Goal: Download file/media

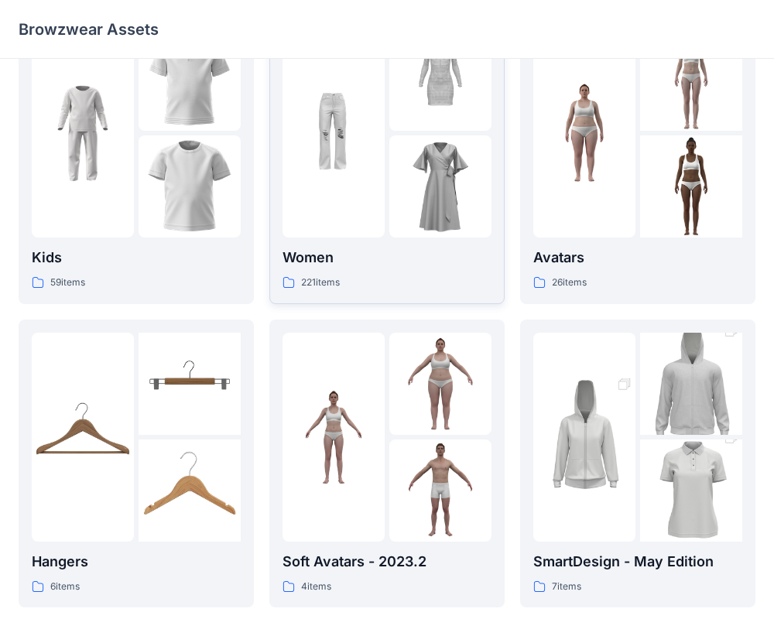
scroll to position [63, 0]
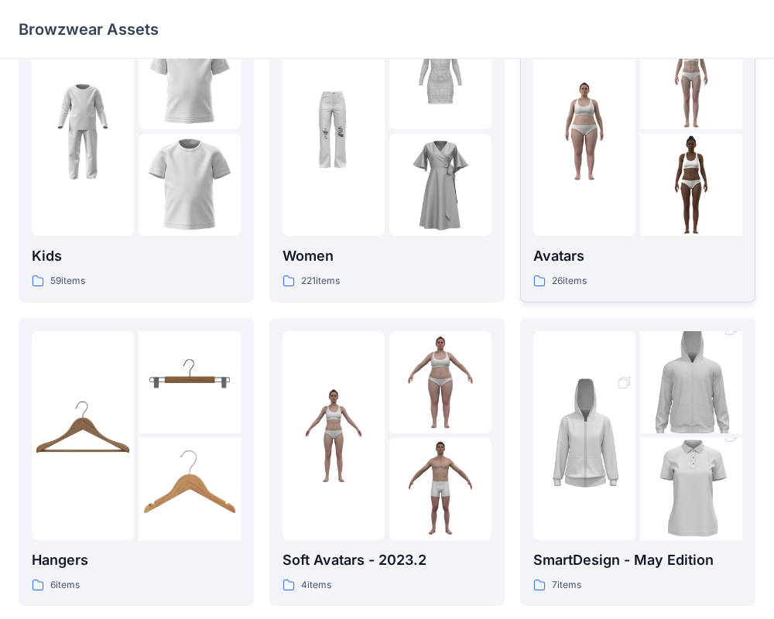
click at [618, 218] on div at bounding box center [584, 131] width 102 height 209
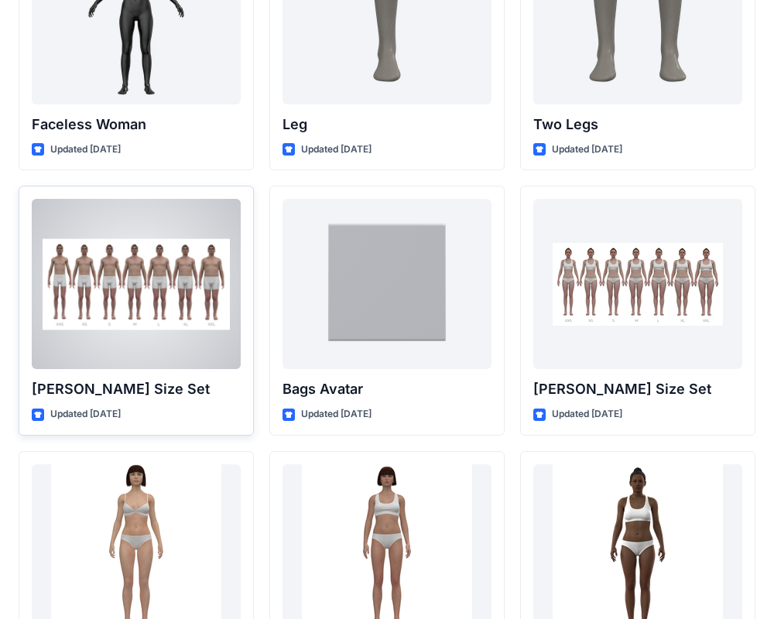
scroll to position [1444, 0]
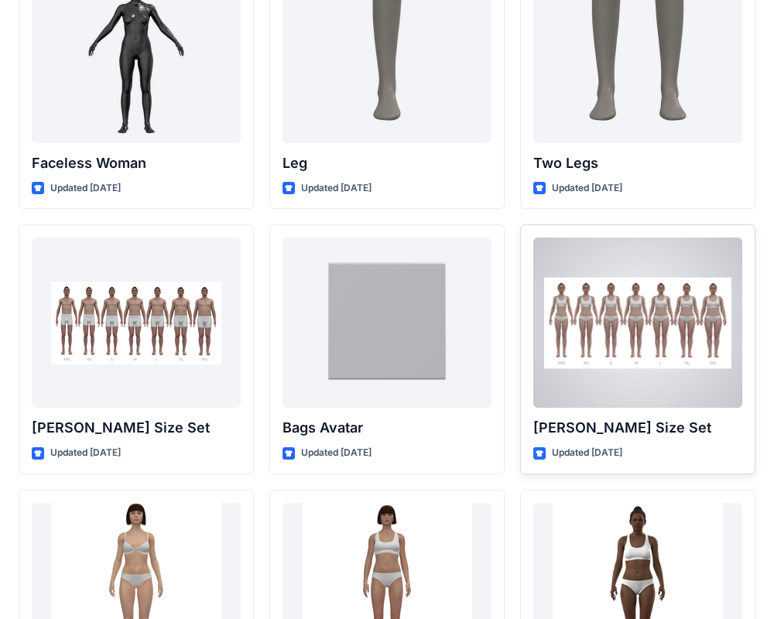
click at [674, 389] on div at bounding box center [637, 323] width 209 height 170
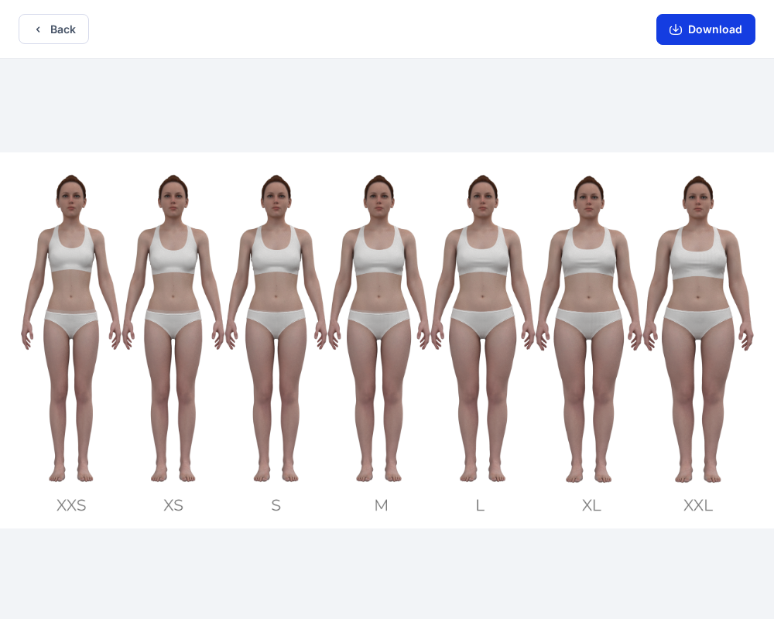
click at [720, 25] on button "Download" at bounding box center [706, 29] width 99 height 31
click at [675, 35] on icon "button" at bounding box center [676, 29] width 12 height 12
click at [679, 29] on icon "button" at bounding box center [676, 28] width 6 height 8
click at [684, 37] on button "Download" at bounding box center [706, 29] width 99 height 31
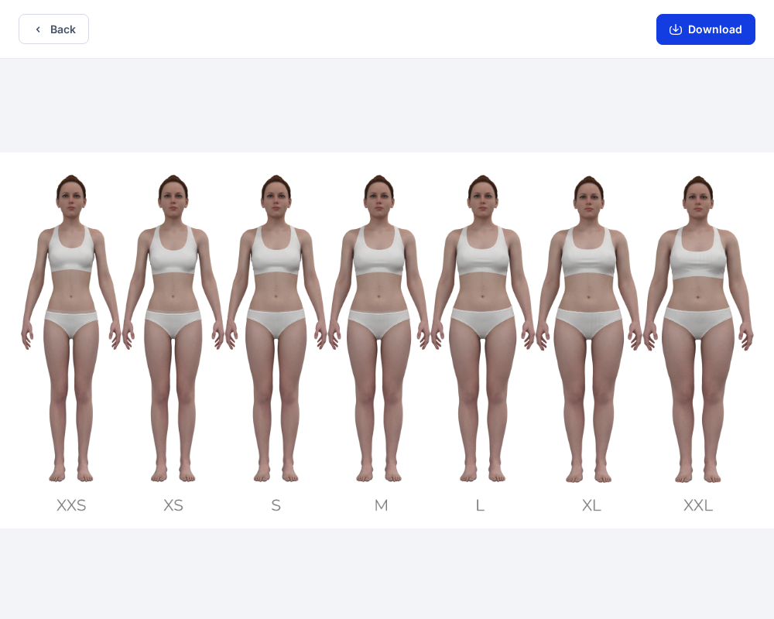
click at [684, 37] on button "Download" at bounding box center [706, 29] width 99 height 31
click at [670, 29] on button "Download" at bounding box center [706, 29] width 99 height 31
